Goal: Find specific page/section: Find specific page/section

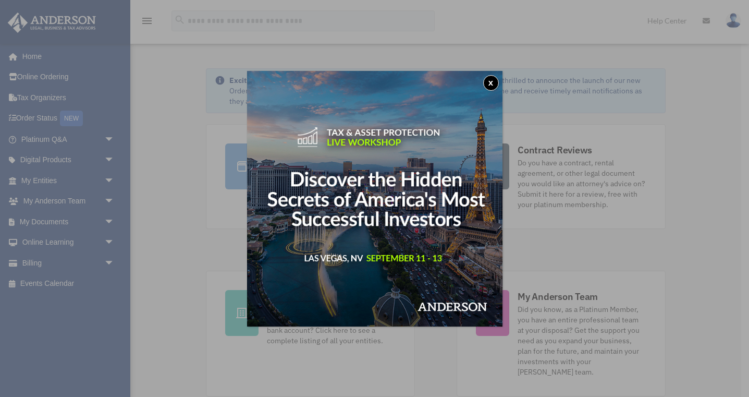
click at [492, 85] on button "x" at bounding box center [491, 83] width 16 height 16
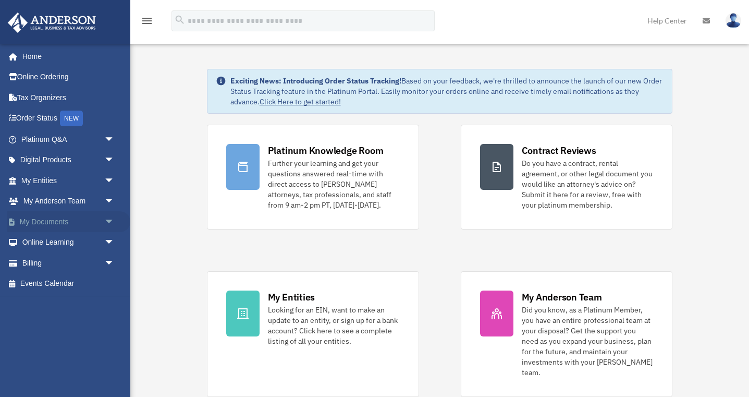
click at [60, 225] on link "My Documents arrow_drop_down" at bounding box center [68, 221] width 123 height 21
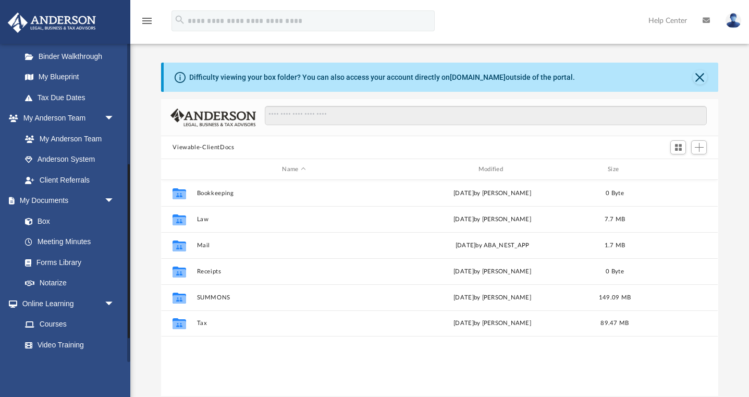
scroll to position [221, 0]
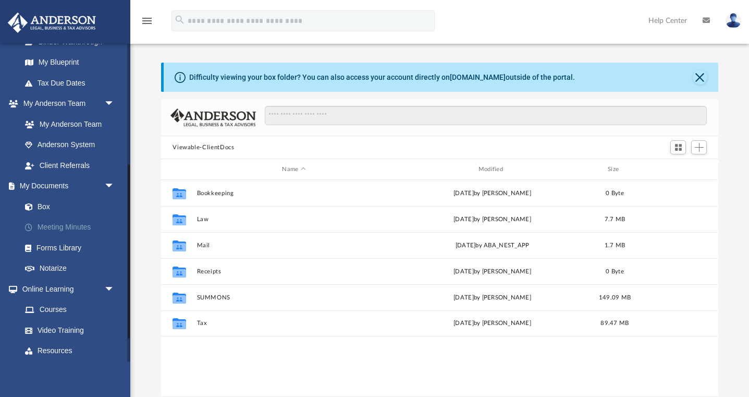
click at [74, 225] on link "Meeting Minutes" at bounding box center [73, 227] width 116 height 21
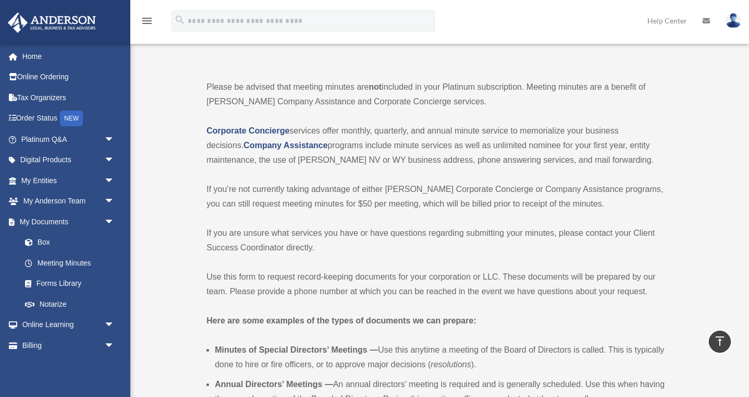
scroll to position [40, 0]
